Goal: Browse casually

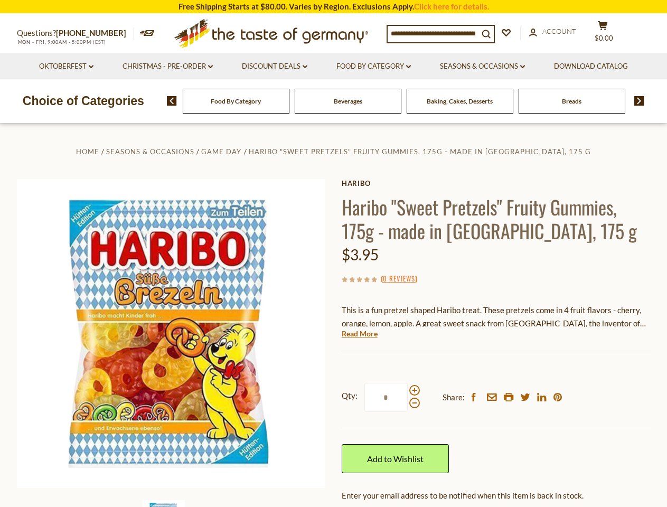
click at [333, 254] on div "Home Seasons & Occasions Game Day Haribo "Sweet Pretzels" Fruity Gummies, 175g …" at bounding box center [334, 365] width 650 height 441
click at [436, 33] on input at bounding box center [433, 33] width 91 height 15
click at [610, 34] on span "$0.00" at bounding box center [604, 38] width 18 height 8
click at [65, 67] on link "Oktoberfest dropdown_arrow" at bounding box center [66, 67] width 54 height 12
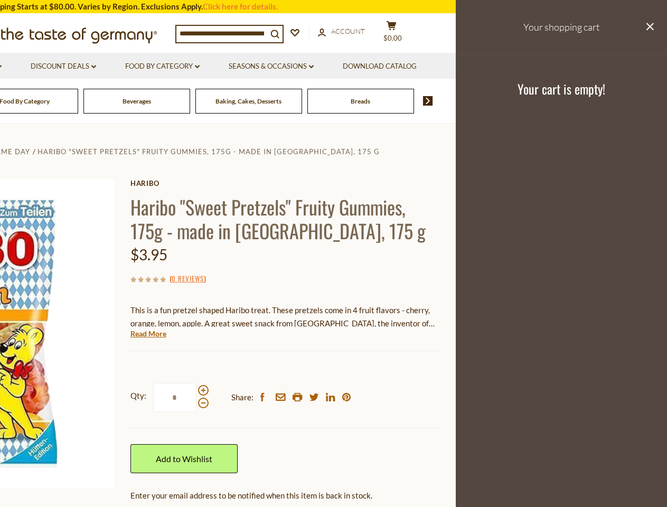
click at [274, 67] on link "Seasons & Occasions dropdown_arrow" at bounding box center [271, 67] width 85 height 12
click at [375, 67] on link "Download Catalog" at bounding box center [380, 67] width 74 height 12
click at [484, 67] on footer "Your cart is empty!" at bounding box center [561, 88] width 211 height 68
click at [78, 101] on div "Breads" at bounding box center [24, 101] width 107 height 25
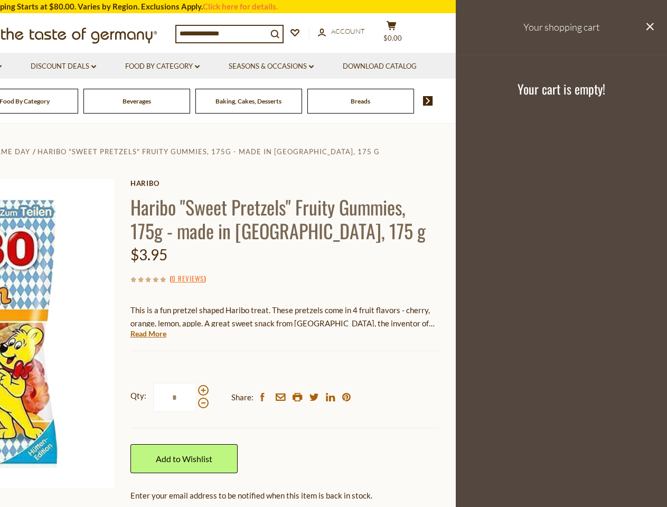
click at [78, 101] on div "Beverages" at bounding box center [24, 101] width 107 height 25
